Goal: Find specific page/section: Find specific page/section

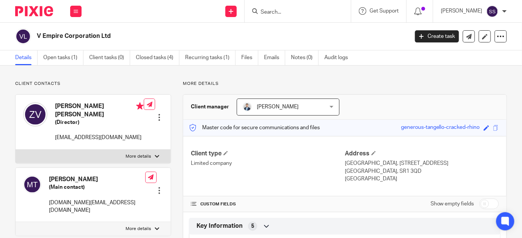
click at [276, 11] on input "Search" at bounding box center [294, 12] width 68 height 7
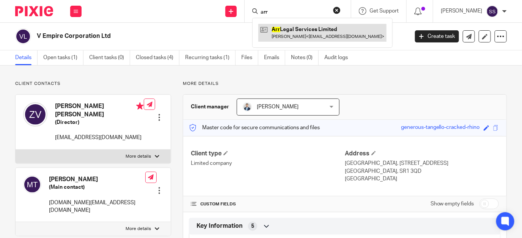
type input "arr"
click at [335, 33] on link at bounding box center [322, 32] width 128 height 17
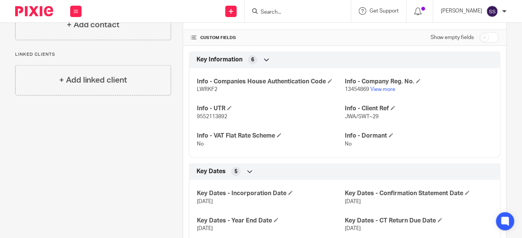
scroll to position [167, 0]
drag, startPoint x: 341, startPoint y: 115, endPoint x: 371, endPoint y: 115, distance: 30.3
click at [371, 115] on span "JWA/SWT~29" at bounding box center [362, 116] width 34 height 5
click at [378, 116] on p "JWA/SWT~29" at bounding box center [419, 117] width 148 height 8
drag, startPoint x: 378, startPoint y: 116, endPoint x: 341, endPoint y: 116, distance: 37.5
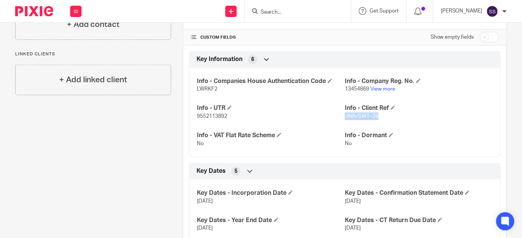
click at [345, 116] on p "JWA/SWT~29" at bounding box center [419, 117] width 148 height 8
click at [345, 116] on span "JWA/SWT~29" at bounding box center [362, 116] width 34 height 5
copy span "JWA/SWT~29"
